Goal: Information Seeking & Learning: Learn about a topic

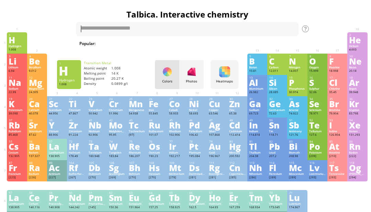
click at [193, 80] on div "Photos" at bounding box center [191, 81] width 24 height 4
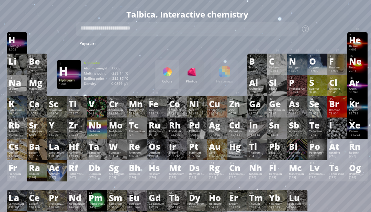
click at [101, 137] on div "92.906" at bounding box center [97, 135] width 17 height 4
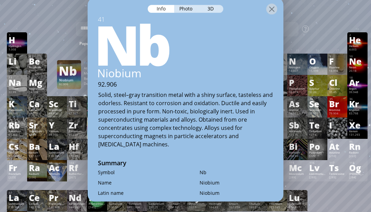
click at [98, 134] on div "Solid, steel–gray transition metal with a shiny surface, tasteless and odorless…" at bounding box center [185, 120] width 175 height 58
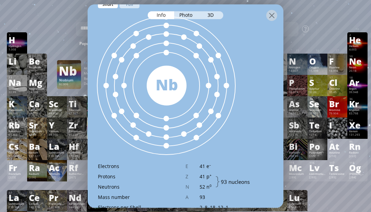
scroll to position [341, 0]
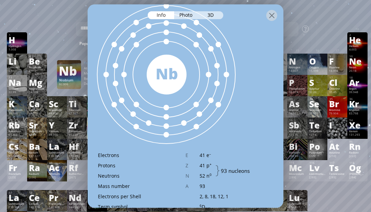
click at [185, 11] on div "Photo" at bounding box center [186, 15] width 25 height 8
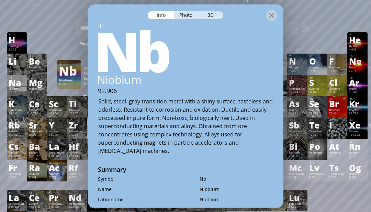
scroll to position [0, 0]
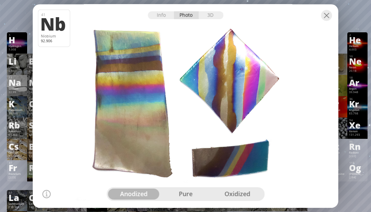
click at [210, 16] on div at bounding box center [186, 10] width 306 height 12
click at [219, 19] on div "3D" at bounding box center [211, 15] width 25 height 8
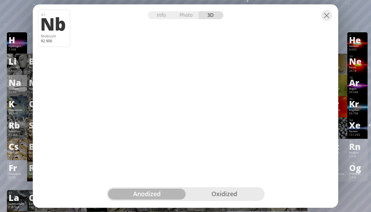
scroll to position [0, 2]
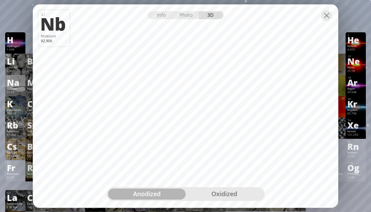
click at [233, 197] on div "oxidized" at bounding box center [225, 194] width 78 height 11
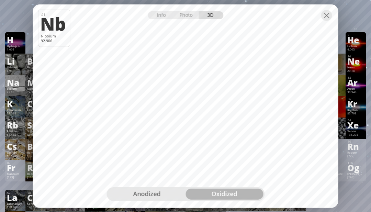
click at [168, 195] on div "anodized" at bounding box center [147, 194] width 78 height 11
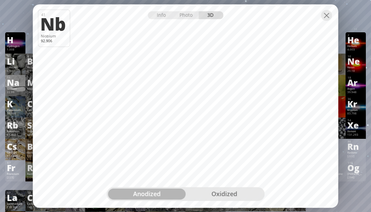
click at [325, 21] on div at bounding box center [326, 15] width 11 height 11
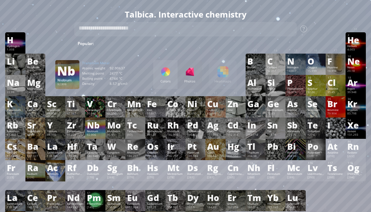
click at [294, 154] on div "Bismuth" at bounding box center [295, 152] width 17 height 3
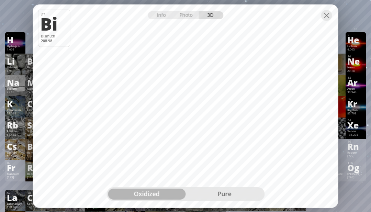
click at [239, 200] on div "pure" at bounding box center [225, 194] width 78 height 11
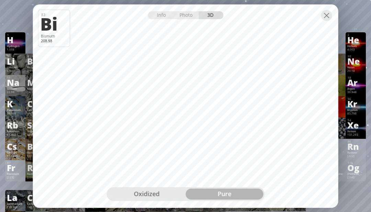
click at [162, 16] on div "Info" at bounding box center [161, 15] width 26 height 8
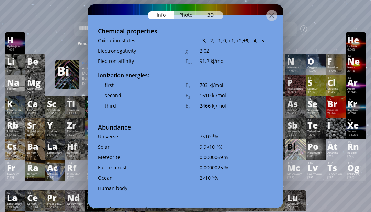
scroll to position [1369, 0]
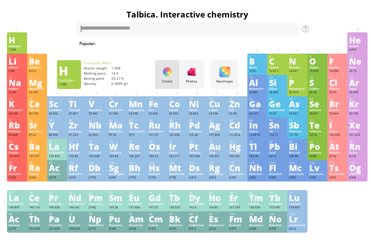
click at [194, 83] on div "Photos" at bounding box center [191, 81] width 24 height 4
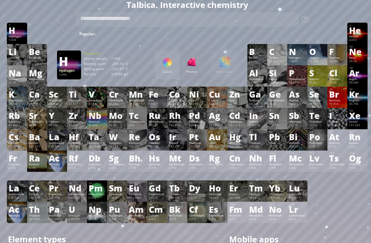
scroll to position [10, 0]
click at [17, 37] on div "Hydrogen" at bounding box center [17, 36] width 17 height 3
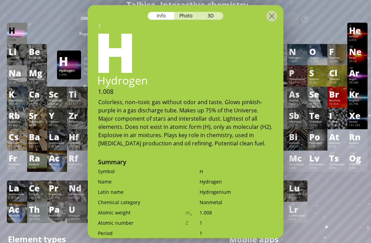
click at [213, 24] on div "H" at bounding box center [184, 50] width 200 height 55
click at [205, 17] on div "3D" at bounding box center [211, 16] width 25 height 8
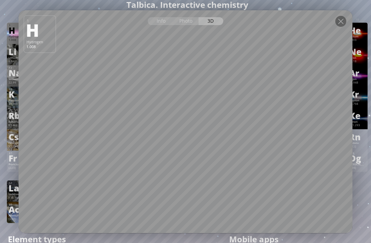
click at [180, 25] on div "Photo" at bounding box center [186, 21] width 25 height 8
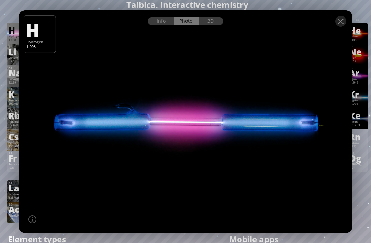
click at [344, 27] on div at bounding box center [341, 21] width 11 height 11
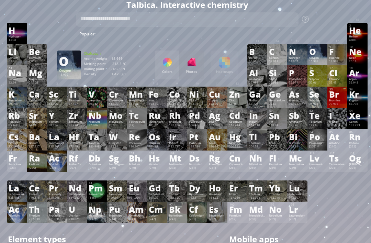
click at [318, 55] on div "O" at bounding box center [317, 52] width 17 height 8
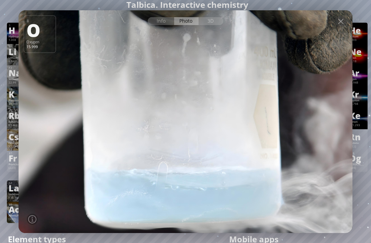
click at [205, 25] on div "3D" at bounding box center [211, 21] width 25 height 8
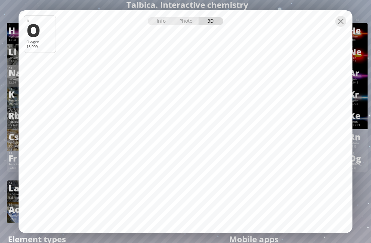
click at [341, 27] on div at bounding box center [341, 21] width 11 height 11
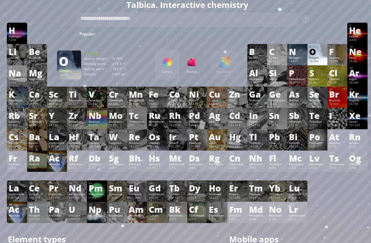
click at [343, 32] on div "1 H Hydrogen 1.008 −1, +1 −1, +1 -259.14 °C -252.87 °C 0.0899 g/l 1s 1 2 He Hel…" at bounding box center [187, 33] width 361 height 21
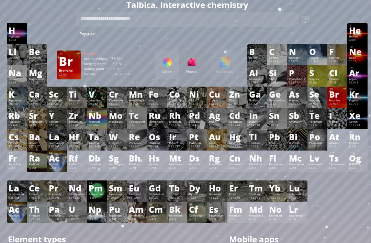
click at [340, 106] on div "79.904" at bounding box center [337, 104] width 17 height 4
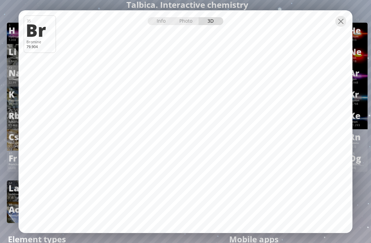
click at [195, 25] on div "Photo" at bounding box center [186, 21] width 25 height 8
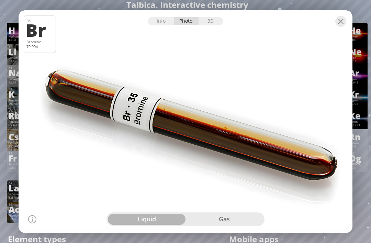
click at [210, 22] on div at bounding box center [186, 16] width 334 height 12
click at [216, 25] on div "3D" at bounding box center [211, 21] width 25 height 8
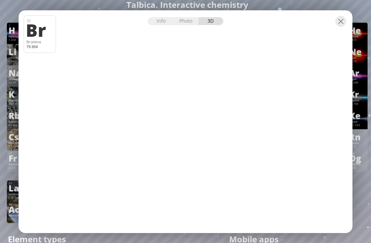
scroll to position [21, 0]
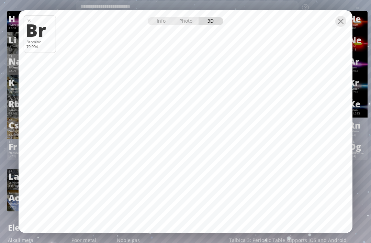
click at [157, 25] on div "Info" at bounding box center [161, 21] width 26 height 8
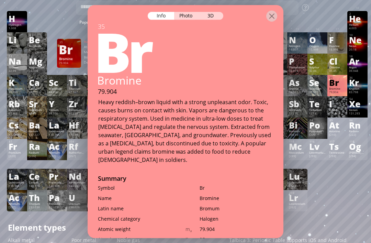
click at [273, 17] on div at bounding box center [271, 15] width 11 height 11
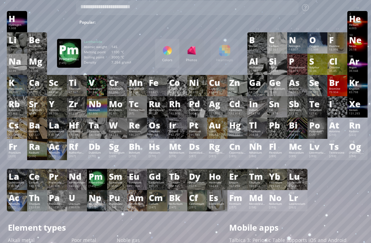
click at [93, 180] on div "Pm" at bounding box center [97, 177] width 17 height 8
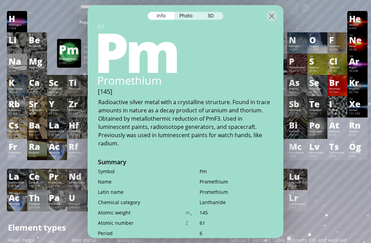
click at [195, 18] on div "Photo" at bounding box center [186, 16] width 25 height 8
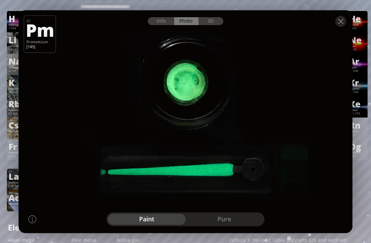
click at [214, 22] on div at bounding box center [186, 16] width 334 height 12
click at [213, 36] on div at bounding box center [186, 121] width 338 height 225
click at [209, 22] on div at bounding box center [186, 16] width 334 height 12
click at [210, 25] on div "3D" at bounding box center [211, 21] width 25 height 8
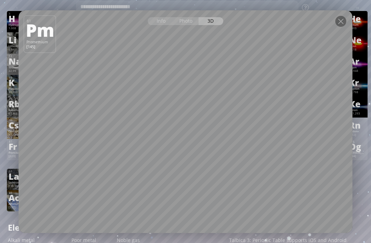
click at [188, 25] on div "Photo" at bounding box center [186, 21] width 25 height 8
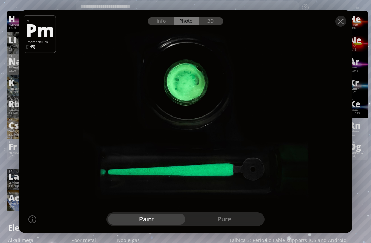
click at [161, 25] on div "Info" at bounding box center [161, 21] width 26 height 8
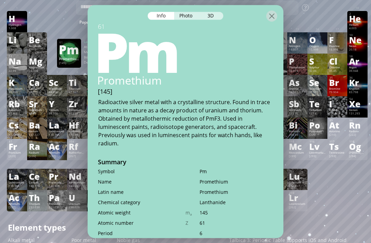
click at [188, 20] on div "Photo" at bounding box center [186, 16] width 25 height 8
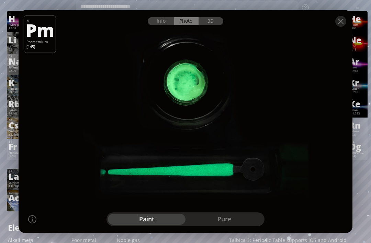
click at [227, 212] on div "pure" at bounding box center [225, 219] width 78 height 11
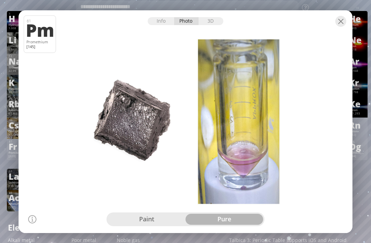
click at [155, 212] on div "paint" at bounding box center [147, 219] width 78 height 11
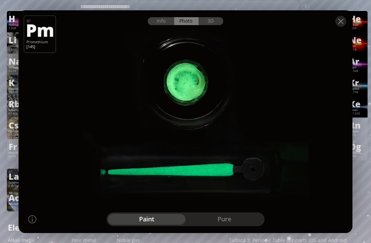
click at [230, 212] on div "pure" at bounding box center [225, 219] width 78 height 11
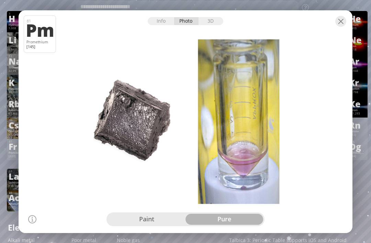
scroll to position [21, 2]
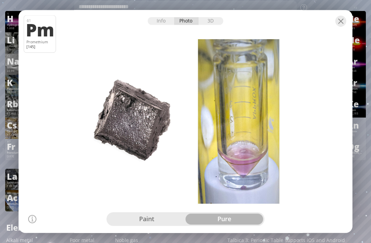
click at [339, 27] on div at bounding box center [341, 21] width 11 height 11
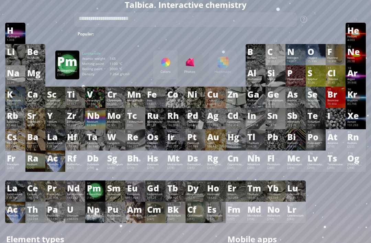
scroll to position [18, 2]
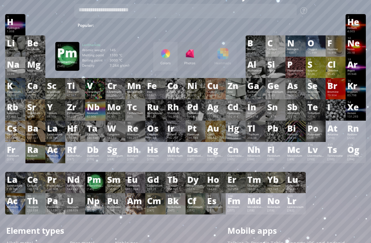
click at [217, 48] on div "Colors Photos Heatmaps Heatmaps Normal mode Melting point Boiling point Density…" at bounding box center [195, 56] width 84 height 29
click at [225, 59] on div "Colors Photos Heatmaps Heatmaps Normal mode Melting point Boiling point Density…" at bounding box center [195, 56] width 84 height 29
click at [166, 49] on div at bounding box center [165, 53] width 11 height 11
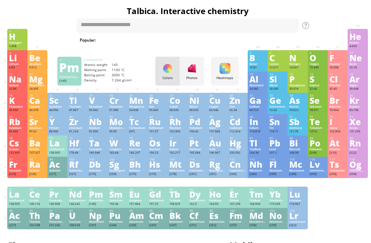
scroll to position [0, 0]
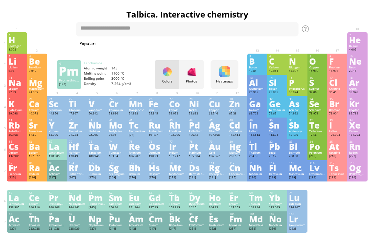
click at [195, 83] on div "Photos" at bounding box center [191, 81] width 24 height 4
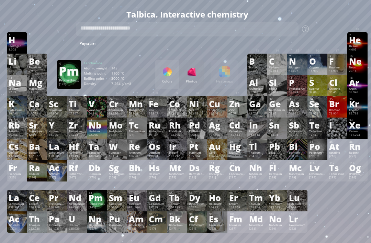
click at [172, 76] on div at bounding box center [167, 71] width 11 height 11
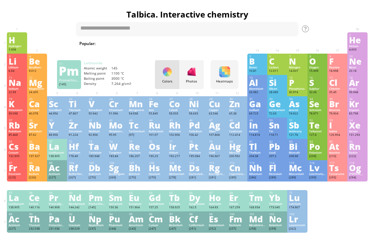
click at [183, 82] on div "Photos" at bounding box center [191, 81] width 24 height 4
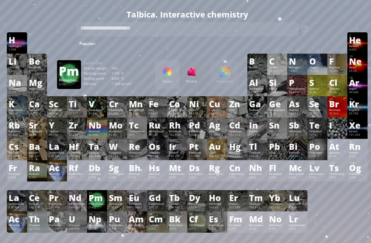
click at [333, 133] on div "Iodine" at bounding box center [337, 131] width 17 height 3
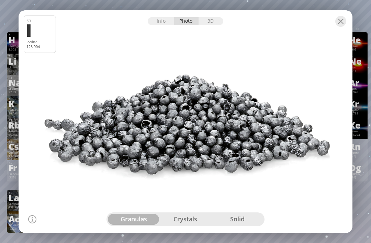
click at [208, 212] on div "crystals" at bounding box center [186, 219] width 52 height 11
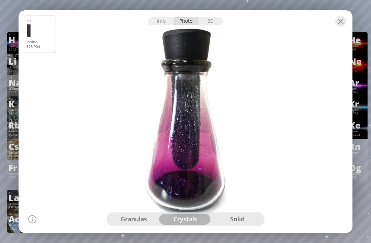
click at [236, 212] on div "solid" at bounding box center [237, 219] width 52 height 11
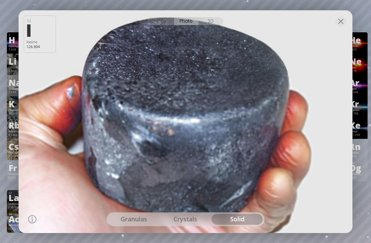
click at [194, 212] on div "crystals" at bounding box center [186, 219] width 52 height 11
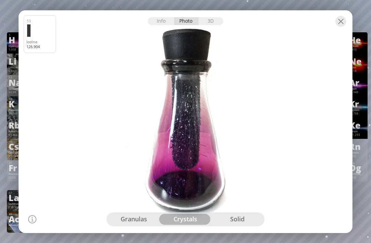
click at [133, 212] on div "granulas" at bounding box center [134, 219] width 52 height 11
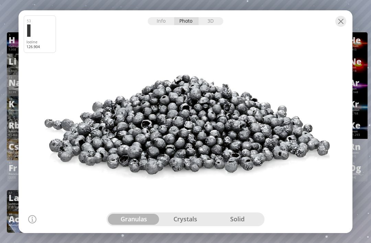
click at [163, 23] on div "Info" at bounding box center [161, 21] width 26 height 8
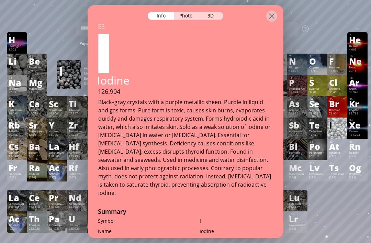
click at [211, 12] on div "3D" at bounding box center [211, 16] width 25 height 8
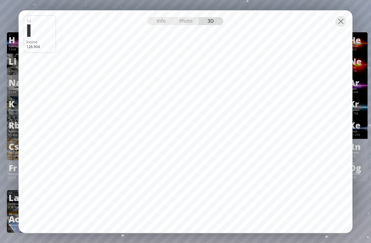
click at [185, 20] on div "Photo" at bounding box center [186, 21] width 25 height 8
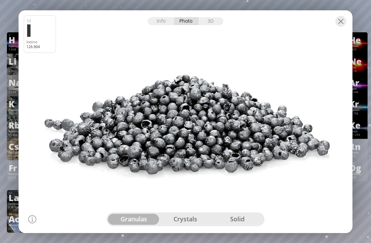
click at [203, 212] on div "crystals" at bounding box center [186, 219] width 52 height 11
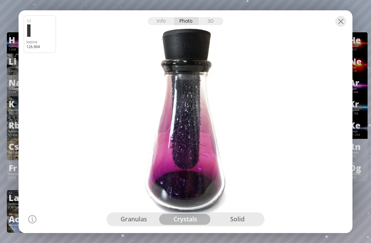
click at [246, 212] on div "solid" at bounding box center [237, 219] width 52 height 11
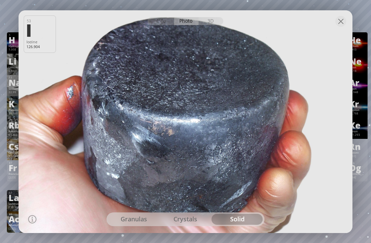
click at [352, 18] on div at bounding box center [186, 16] width 334 height 12
click at [343, 20] on div at bounding box center [341, 21] width 11 height 11
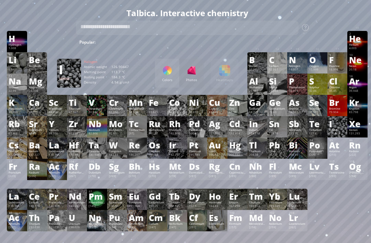
scroll to position [1, 0]
click at [178, 149] on div "Ir" at bounding box center [177, 145] width 17 height 8
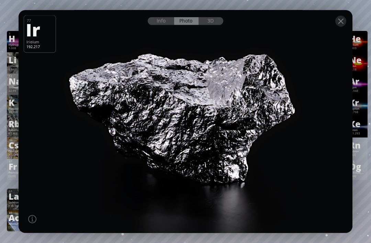
scroll to position [22, 1]
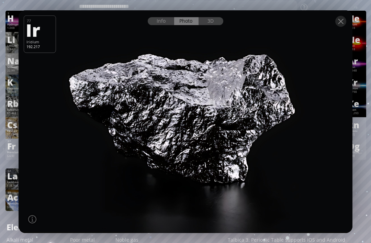
click at [220, 29] on div at bounding box center [186, 121] width 338 height 225
click at [217, 20] on div "3D" at bounding box center [211, 21] width 25 height 8
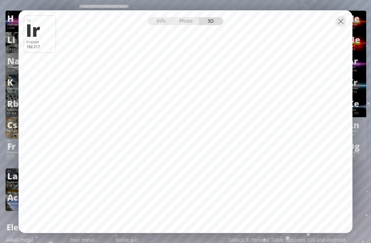
click at [161, 23] on div "Info" at bounding box center [161, 21] width 26 height 8
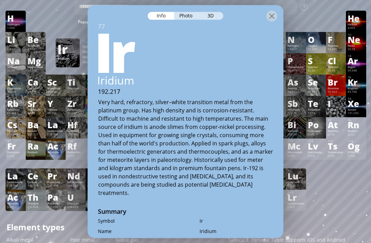
click at [275, 12] on div at bounding box center [271, 15] width 11 height 11
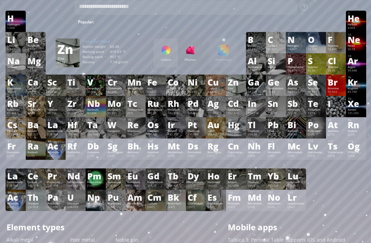
click at [240, 91] on div "30 Zn Zinc 65.38 −2, 0, +1, +2 −2, 0, +1, +2 419.53 °C 907 °C 7.14 g/cm 3 [Ar]4…" at bounding box center [236, 85] width 20 height 21
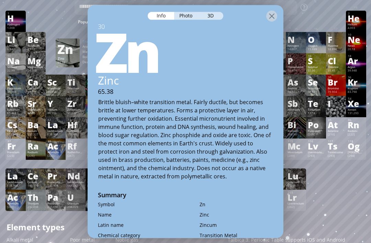
click at [210, 12] on div "3D" at bounding box center [211, 16] width 25 height 8
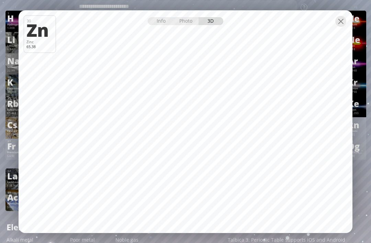
click at [187, 23] on div "Photo" at bounding box center [186, 21] width 25 height 8
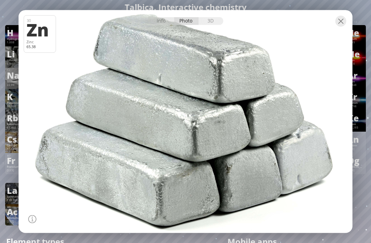
scroll to position [4, 2]
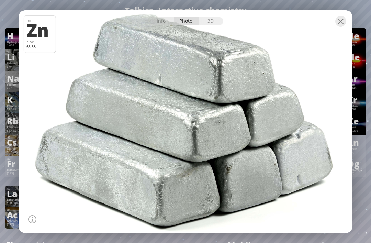
click at [167, 21] on div "Info" at bounding box center [161, 21] width 26 height 8
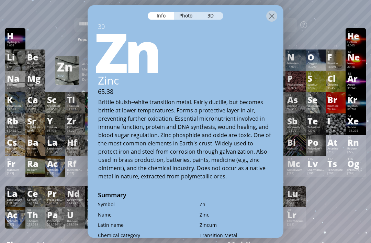
click at [267, 10] on div at bounding box center [271, 15] width 11 height 11
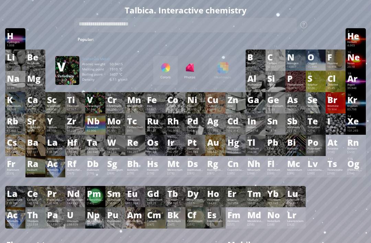
click at [93, 112] on div "50.942" at bounding box center [95, 110] width 17 height 4
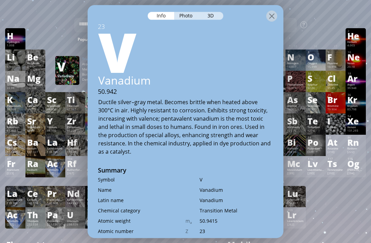
click at [212, 12] on div "3D" at bounding box center [211, 16] width 25 height 8
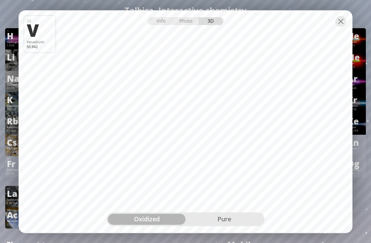
click at [228, 212] on div "pure" at bounding box center [225, 219] width 78 height 11
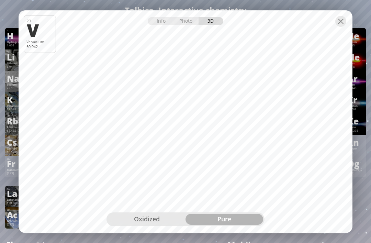
click at [158, 212] on div "oxidized" at bounding box center [147, 219] width 78 height 11
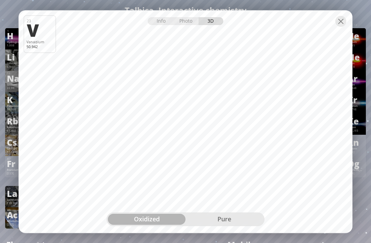
click at [342, 18] on div at bounding box center [341, 21] width 11 height 11
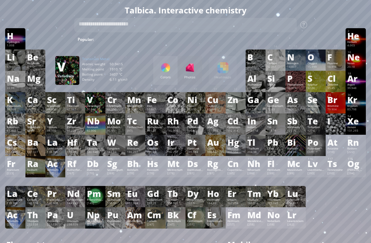
click at [13, 146] on div "Cs" at bounding box center [15, 143] width 17 height 8
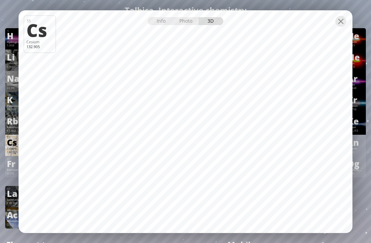
click at [180, 11] on div at bounding box center [186, 16] width 334 height 12
click at [185, 21] on div "Photo" at bounding box center [186, 21] width 25 height 8
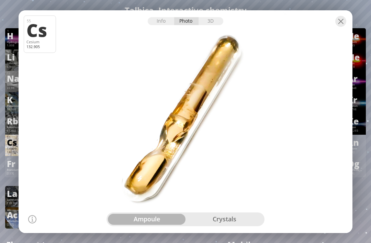
click at [216, 207] on div at bounding box center [186, 121] width 338 height 225
click at [219, 212] on div at bounding box center [186, 121] width 338 height 225
click at [218, 212] on div "crystals" at bounding box center [225, 219] width 78 height 11
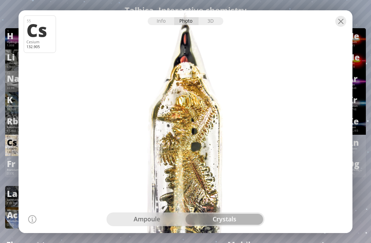
click at [120, 212] on div "ampoule" at bounding box center [147, 219] width 78 height 11
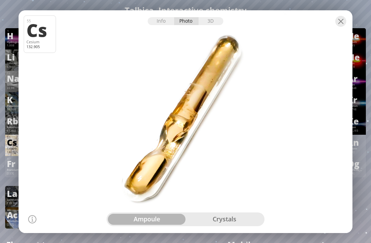
click at [345, 18] on div at bounding box center [341, 21] width 11 height 11
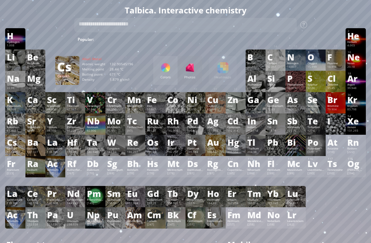
click at [17, 154] on div "132.905" at bounding box center [15, 152] width 17 height 4
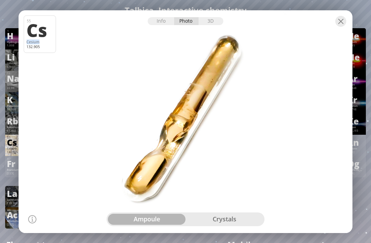
copy div "Cesium"
copy div "Cs Cesium 132.905"
click at [350, 0] on div "Summary Molecular formula Molecular weight Exact mass Monoisotopic mass Classif…" at bounding box center [185, 220] width 371 height 444
click at [342, 21] on div at bounding box center [341, 21] width 11 height 11
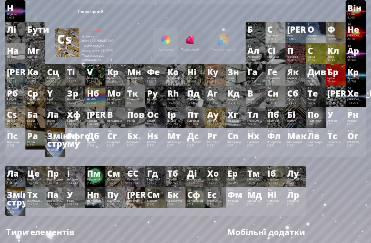
scroll to position [32, 2]
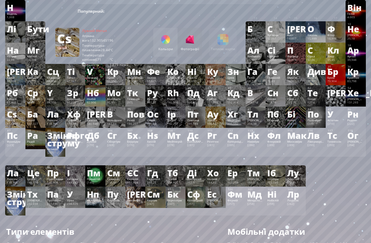
click at [257, 191] on div "101" at bounding box center [256, 189] width 16 height 3
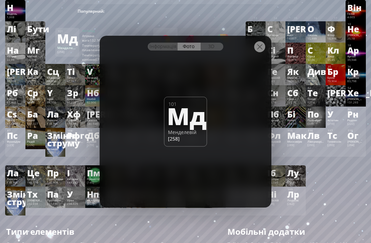
click at [219, 51] on div "3D" at bounding box center [212, 47] width 23 height 8
click at [169, 51] on div "Інформація" at bounding box center [163, 47] width 30 height 8
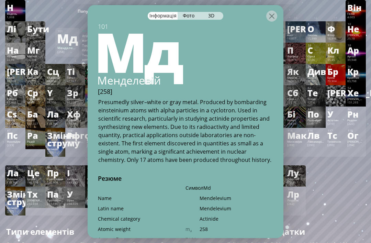
click at [271, 19] on div at bounding box center [271, 15] width 11 height 11
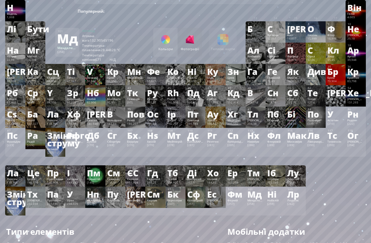
scroll to position [54, 2]
